Goal: Task Accomplishment & Management: Use online tool/utility

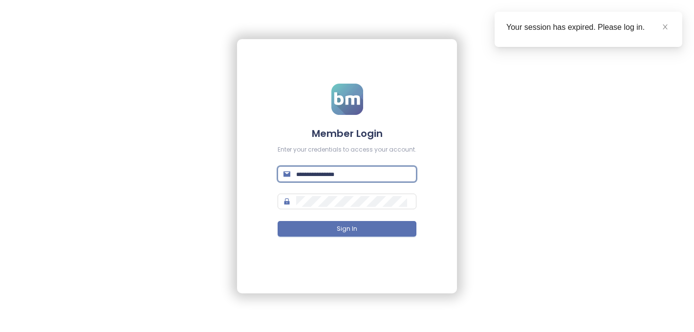
click at [341, 173] on input "text" at bounding box center [353, 174] width 114 height 11
type input "**********"
click at [349, 228] on span "Sign In" at bounding box center [347, 228] width 21 height 9
